Goal: Information Seeking & Learning: Learn about a topic

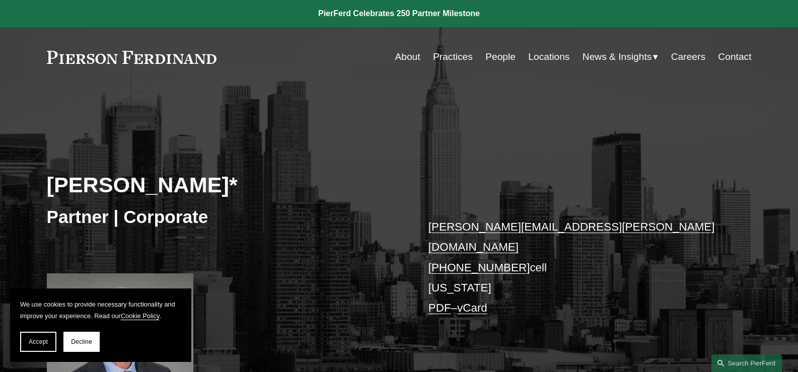
click at [497, 52] on link "People" at bounding box center [500, 56] width 30 height 19
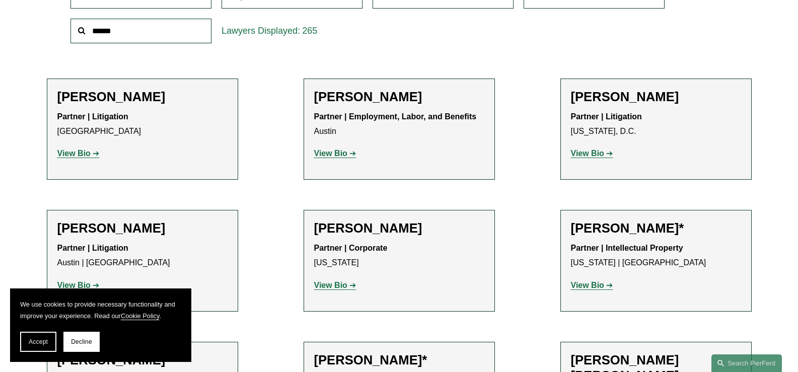
scroll to position [201, 0]
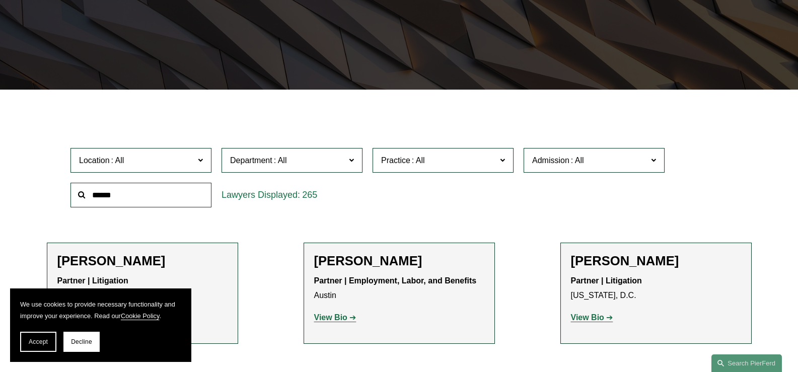
drag, startPoint x: 82, startPoint y: 338, endPoint x: 82, endPoint y: 326, distance: 12.1
click at [82, 338] on button "Decline" at bounding box center [81, 342] width 36 height 20
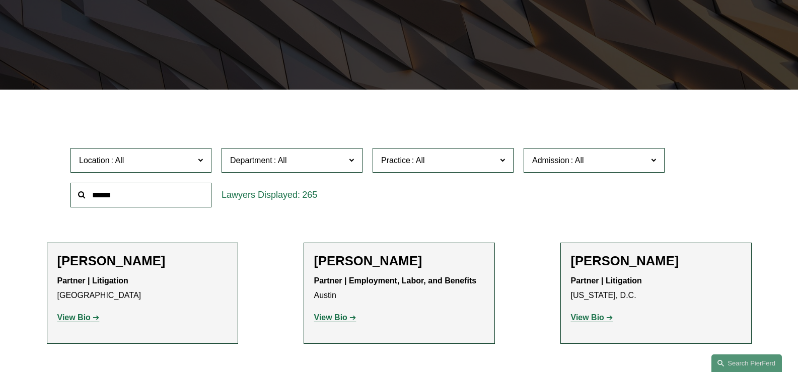
click at [428, 157] on span "Practice" at bounding box center [438, 160] width 115 height 14
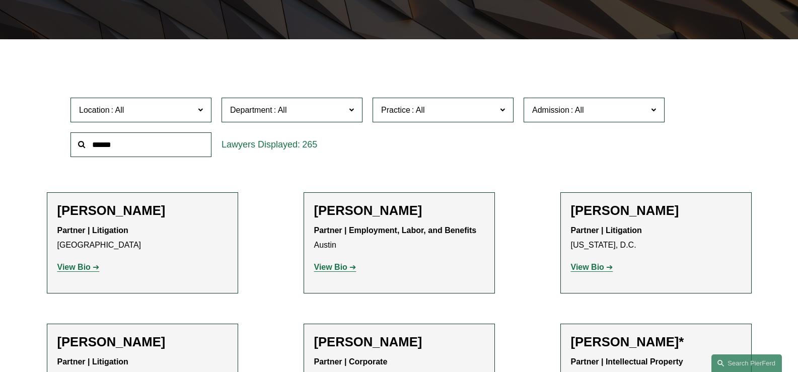
scroll to position [956, 0]
click at [0, 0] on link "Intellectual Property Litigation" at bounding box center [0, 0] width 0 height 0
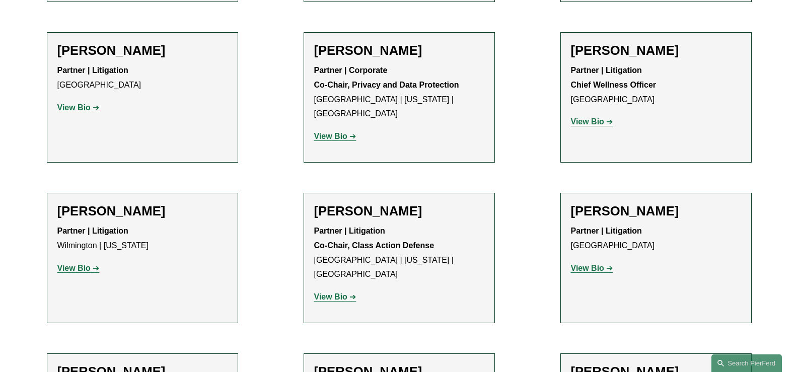
scroll to position [574, 0]
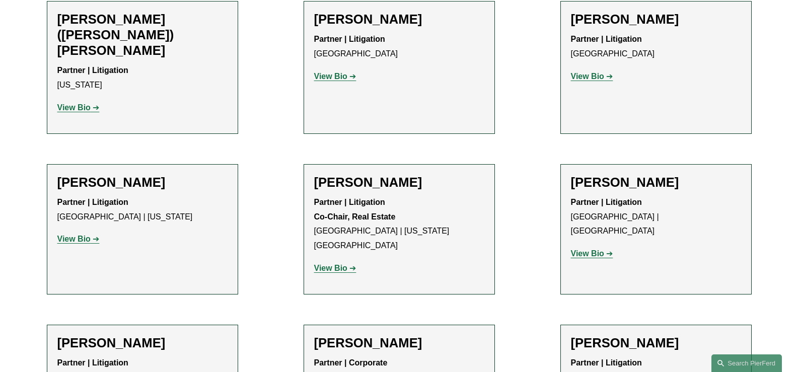
drag, startPoint x: 380, startPoint y: 152, endPoint x: 330, endPoint y: 218, distance: 82.9
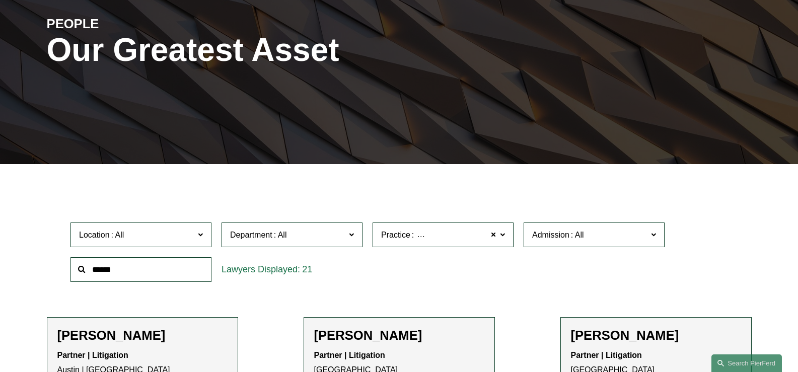
scroll to position [201, 0]
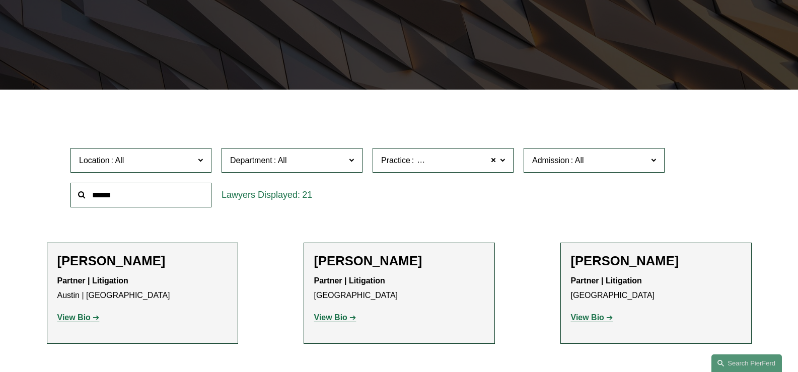
click at [127, 198] on input "text" at bounding box center [140, 195] width 141 height 25
paste input "**********"
click at [125, 196] on input "**********" at bounding box center [140, 195] width 141 height 25
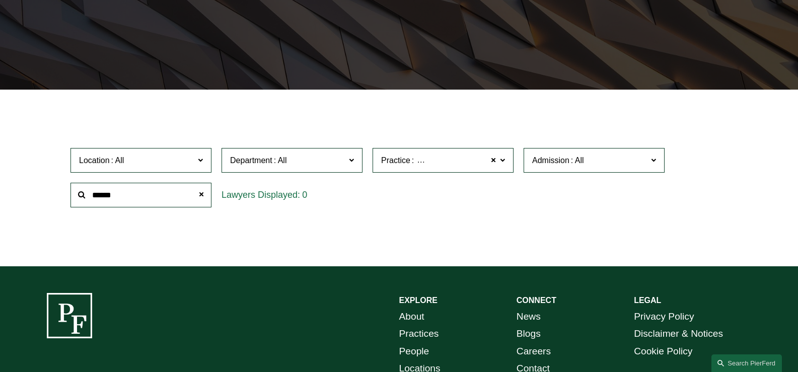
type input "******"
click at [507, 162] on label "Practice Intellectual Property Litigation" at bounding box center [442, 160] width 141 height 25
click at [492, 162] on span at bounding box center [493, 160] width 6 height 13
click at [556, 217] on ul "Filter Location All Atlanta Austin Bellevue Boston Charlotte Chicago Cincinnati…" at bounding box center [399, 177] width 752 height 129
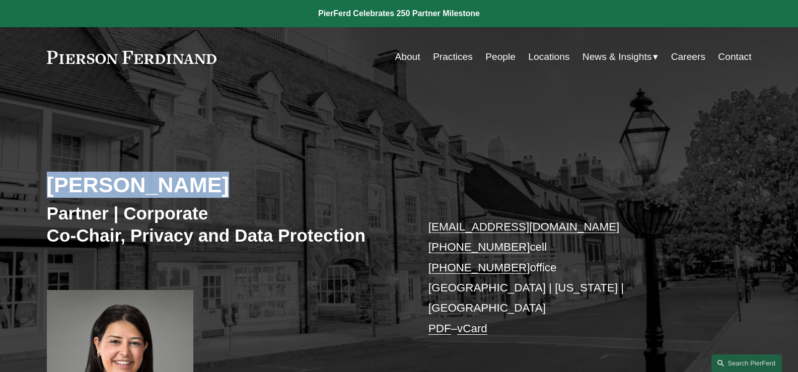
drag, startPoint x: 44, startPoint y: 180, endPoint x: 271, endPoint y: 190, distance: 227.2
click at [271, 190] on div "Maryam Meseha Partner | Corporate Co-Chair, Privacy and Data Protection maryam.…" at bounding box center [399, 270] width 798 height 319
copy h2 "Maryam Meseha"
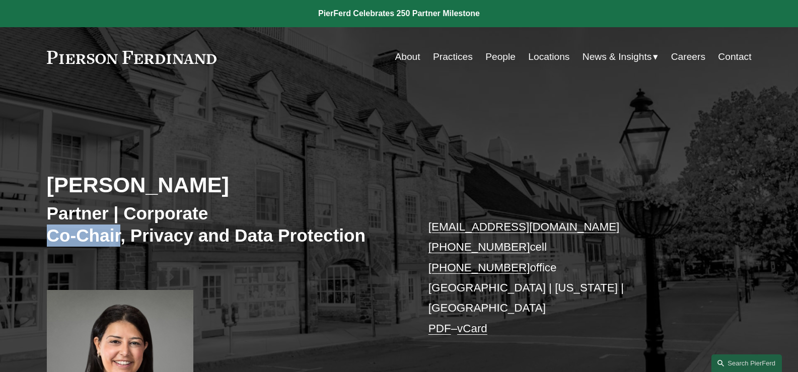
drag, startPoint x: 48, startPoint y: 230, endPoint x: 121, endPoint y: 235, distance: 73.1
click at [121, 235] on h3 "Partner | Corporate Co-Chair, Privacy and Data Protection" at bounding box center [223, 224] width 352 height 44
copy h3 "Co-Chair"
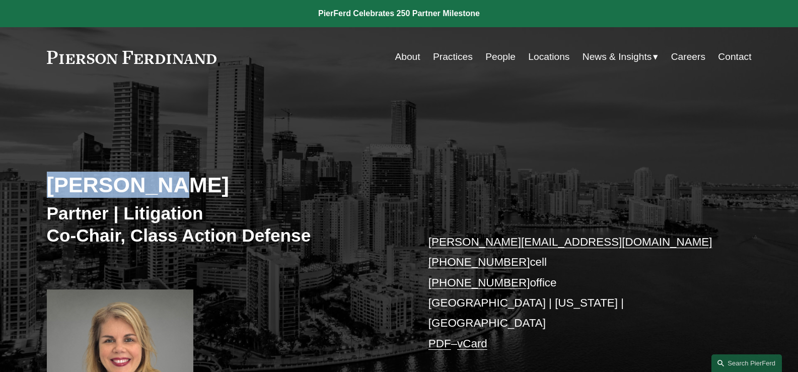
drag, startPoint x: 29, startPoint y: 177, endPoint x: 216, endPoint y: 188, distance: 188.0
click at [216, 188] on div "Irene Oria Partner | Litigation Co-Chair, Class Action Defense irene.oria@pierf…" at bounding box center [399, 270] width 798 height 319
copy h2 "Irene Oria"
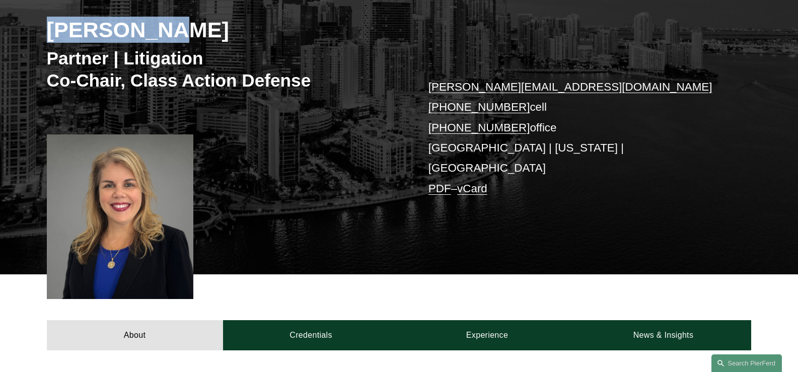
scroll to position [201, 0]
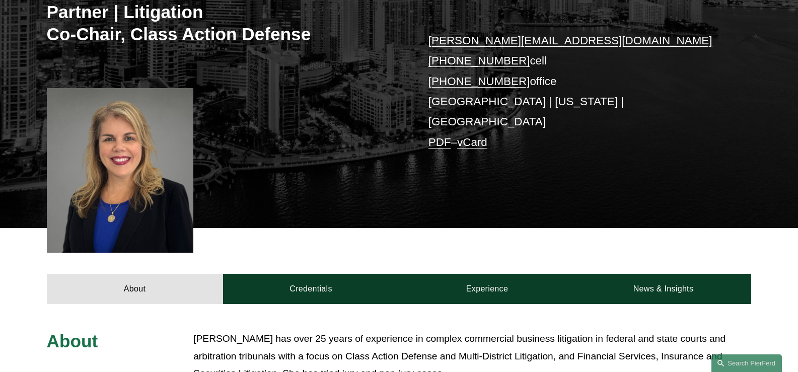
click at [282, 88] on div "Irene Oria Partner | Litigation Co-Chair, Class Action Defense irene.oria@pierf…" at bounding box center [399, 68] width 798 height 319
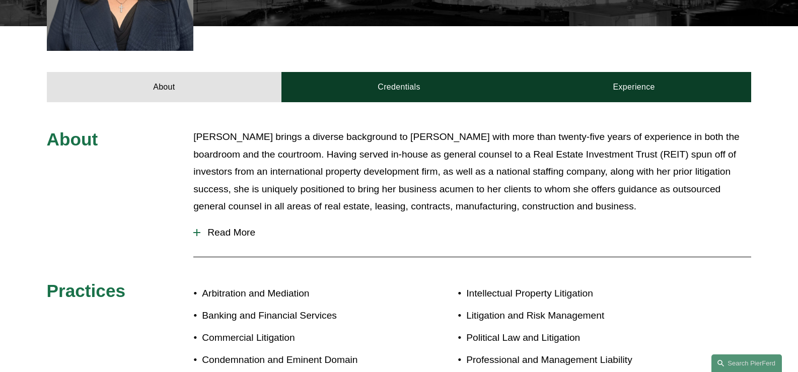
scroll to position [503, 0]
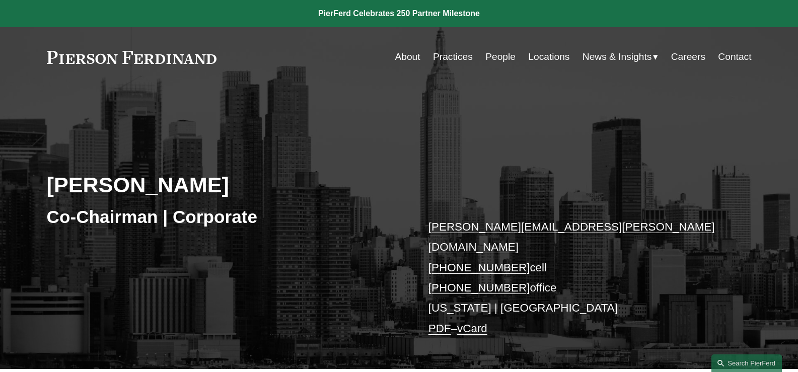
drag, startPoint x: 44, startPoint y: 186, endPoint x: 295, endPoint y: 195, distance: 251.8
click at [295, 195] on div "Michael Pierson Co-Chairman | Corporate michael.pierson@pierferd.com +1.202.445…" at bounding box center [399, 240] width 798 height 258
copy h2 "Michael Pierson"
drag, startPoint x: 47, startPoint y: 215, endPoint x: 157, endPoint y: 222, distance: 109.9
click at [157, 222] on h3 "Co-Chairman | Corporate" at bounding box center [223, 217] width 352 height 22
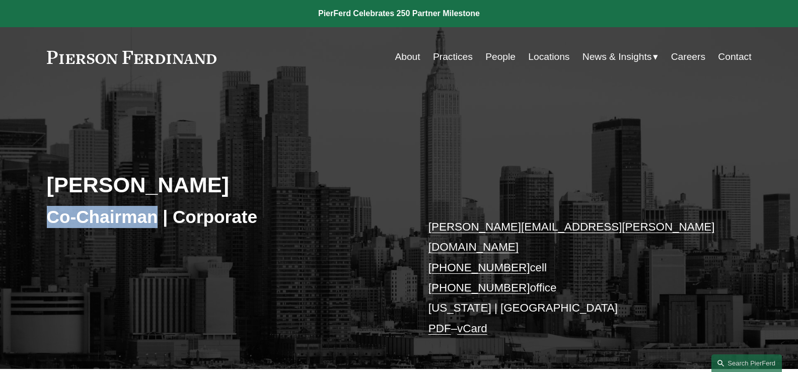
copy h3 "Co-Chairman"
click at [496, 58] on link "People" at bounding box center [500, 56] width 30 height 19
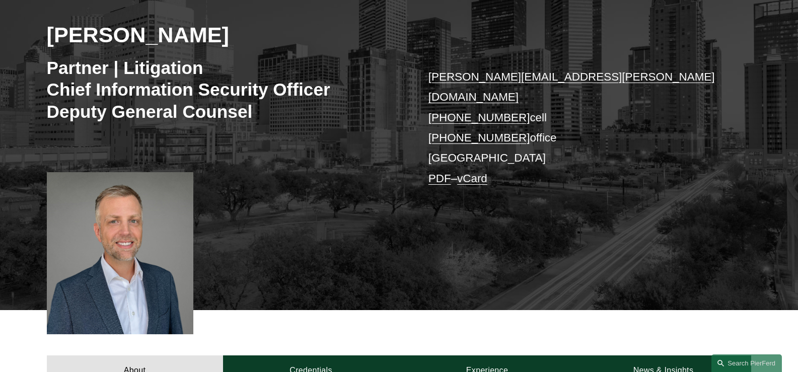
scroll to position [101, 0]
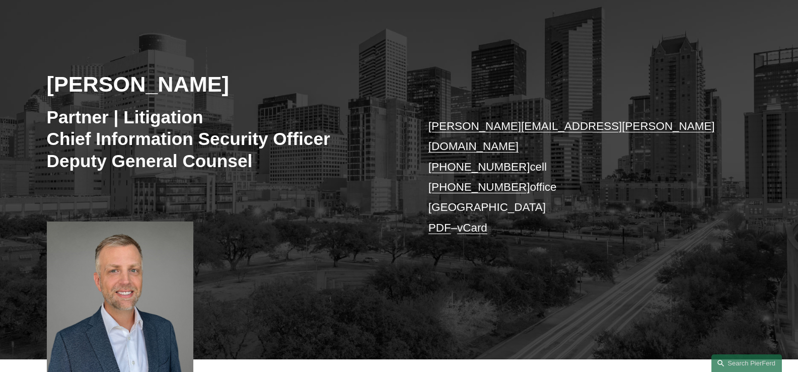
drag, startPoint x: 42, startPoint y: 87, endPoint x: 238, endPoint y: 86, distance: 195.7
click at [238, 86] on div "Landon Speights Partner | Litigation Chief Information Security Officer Deputy …" at bounding box center [399, 184] width 798 height 349
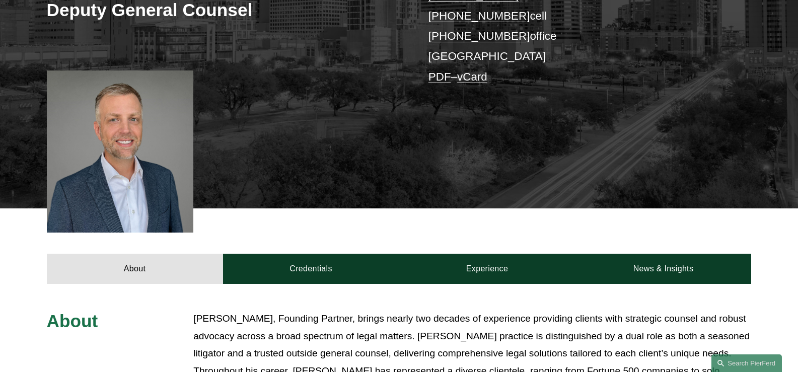
scroll to position [403, 0]
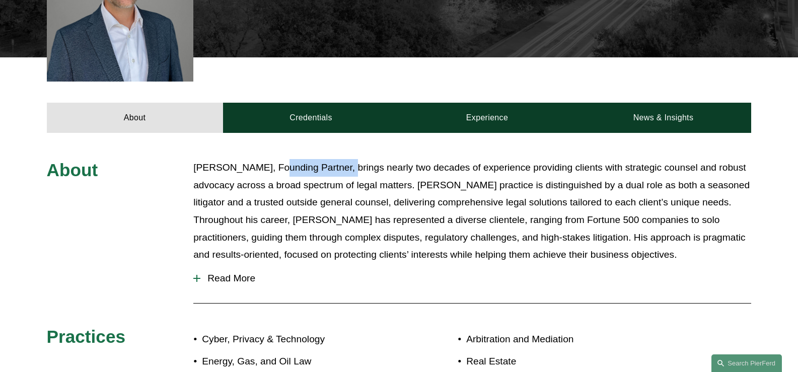
drag, startPoint x: 272, startPoint y: 151, endPoint x: 345, endPoint y: 151, distance: 73.0
click at [345, 159] on p "Landon Speights, Founding Partner, brings nearly two decades of experience prov…" at bounding box center [472, 211] width 558 height 104
copy p "Founding Partner"
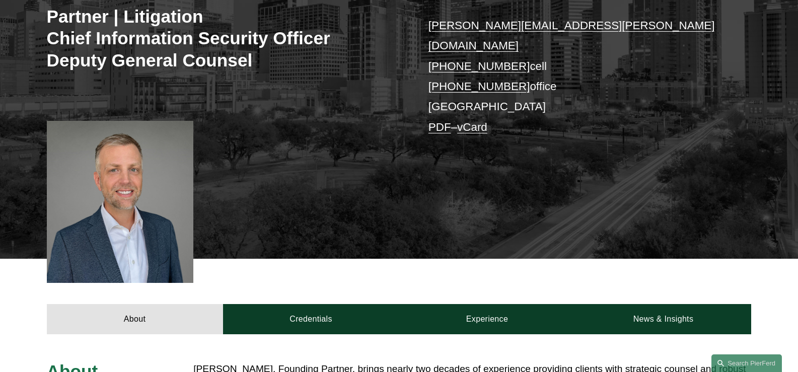
click at [312, 146] on div "Landon Speights Partner | Litigation Chief Information Security Officer Deputy …" at bounding box center [399, 83] width 798 height 349
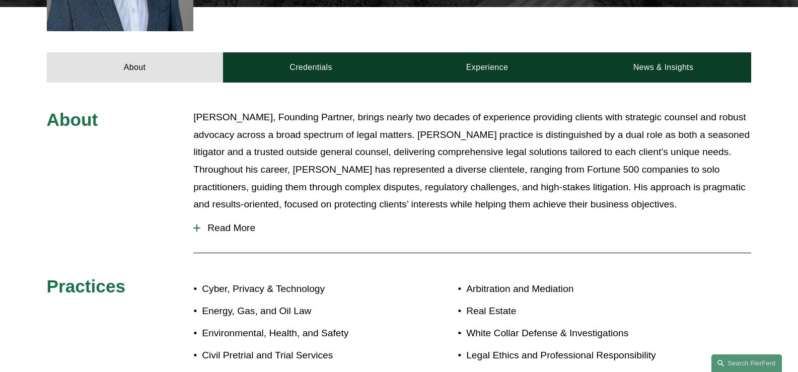
scroll to position [708, 0]
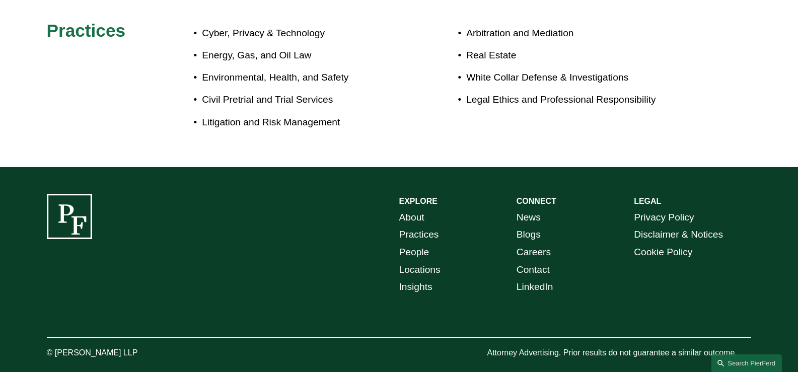
drag, startPoint x: 56, startPoint y: 337, endPoint x: 136, endPoint y: 342, distance: 80.1
click at [140, 346] on p "© [PERSON_NAME] LLP" at bounding box center [120, 353] width 147 height 15
copy p "Pierson Ferdinand LLP"
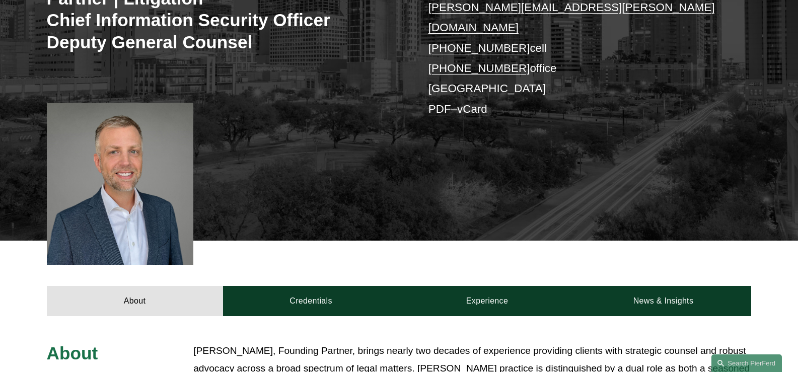
scroll to position [105, 0]
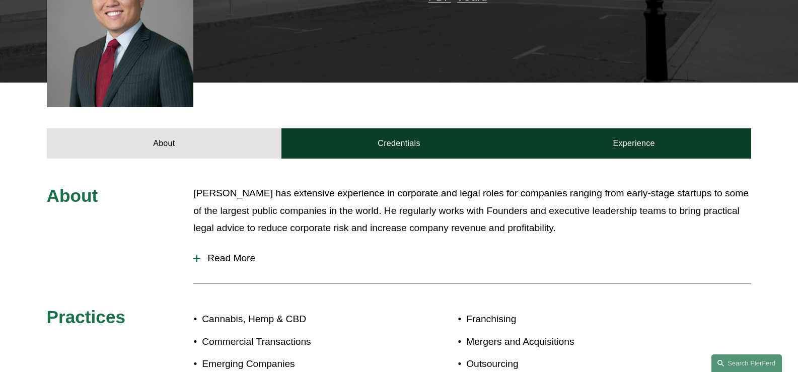
scroll to position [453, 0]
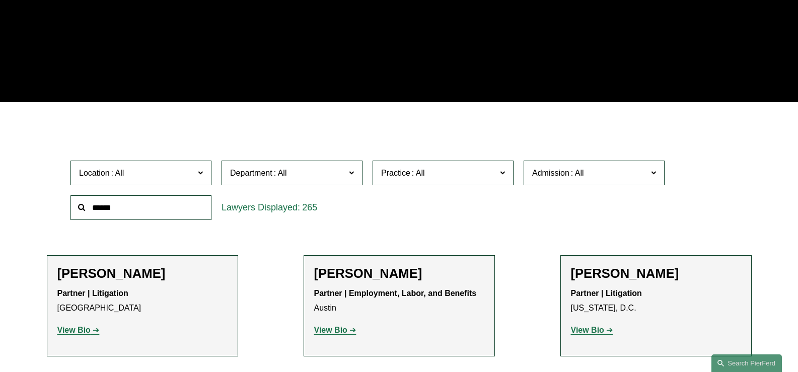
scroll to position [201, 0]
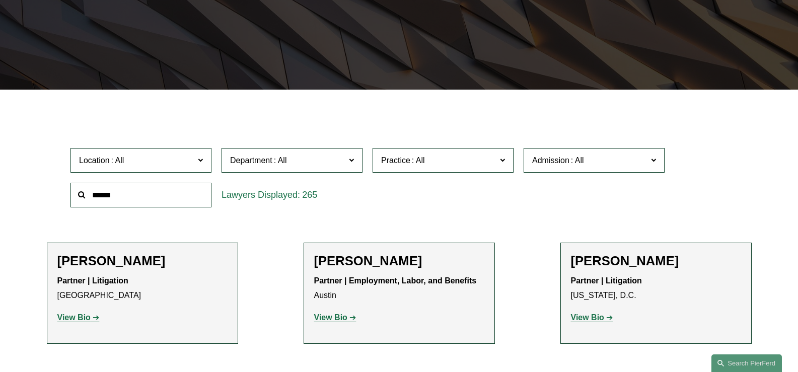
click at [161, 191] on input "text" at bounding box center [140, 195] width 141 height 25
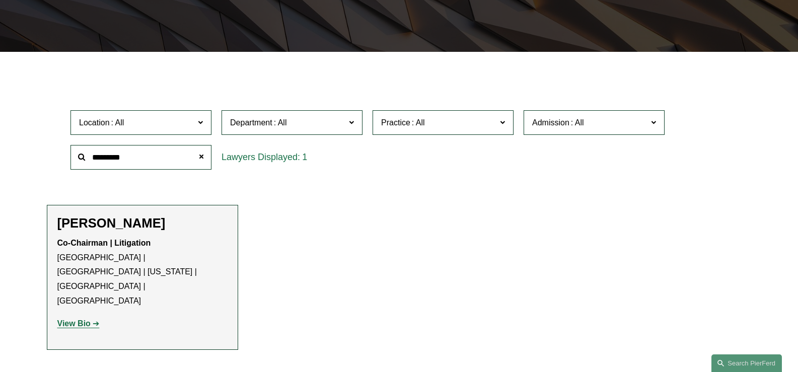
scroll to position [302, 0]
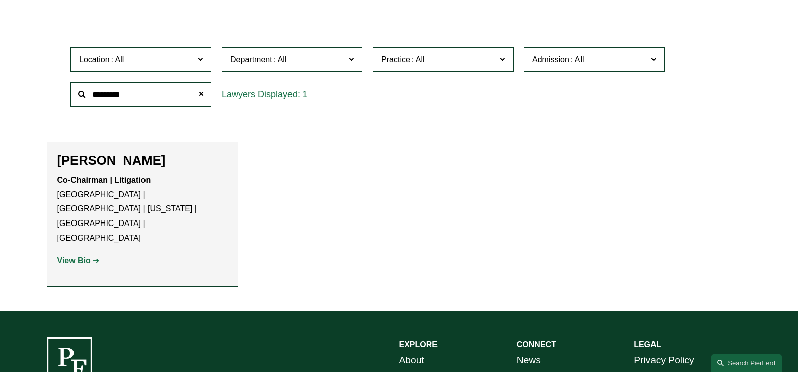
type input "*********"
click at [81, 256] on strong "View Bio" at bounding box center [73, 260] width 33 height 9
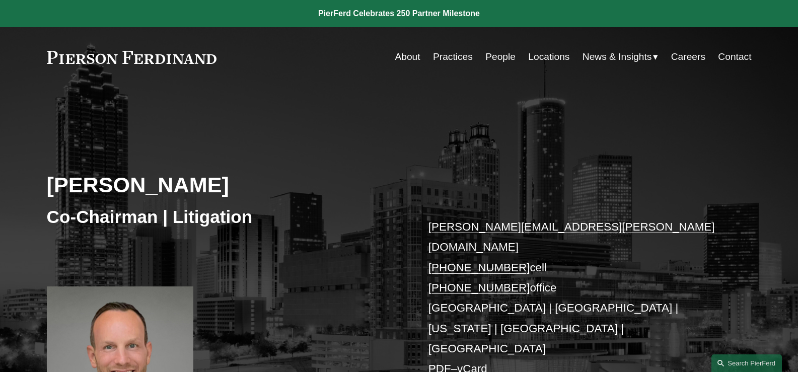
drag, startPoint x: 42, startPoint y: 179, endPoint x: 252, endPoint y: 191, distance: 210.2
click at [252, 191] on div "[PERSON_NAME] Co-Chairman | Litigation [PERSON_NAME][EMAIL_ADDRESS][PERSON_NAME…" at bounding box center [399, 283] width 798 height 344
copy h2 "[PERSON_NAME]"
